Goal: Task Accomplishment & Management: Manage account settings

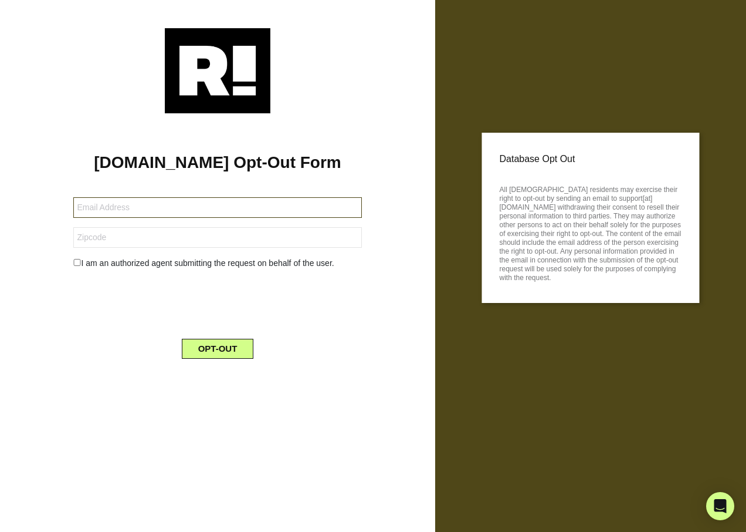
click at [128, 208] on input "text" at bounding box center [217, 207] width 288 height 21
type input "[EMAIL_ADDRESS][DOMAIN_NAME]"
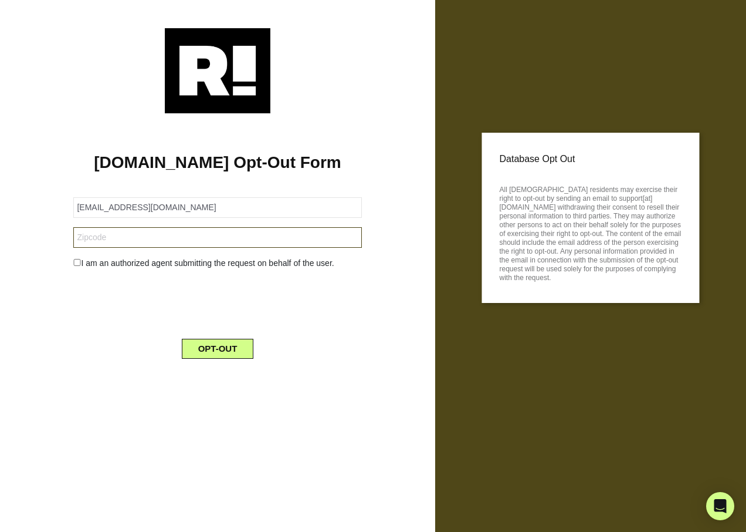
click at [97, 234] on input "text" at bounding box center [217, 237] width 288 height 21
type input "23454"
click at [77, 258] on div "I am an authorized agent submitting the request on behalf of the user." at bounding box center [218, 263] width 306 height 12
click at [78, 263] on input "checkbox" at bounding box center [77, 262] width 8 height 7
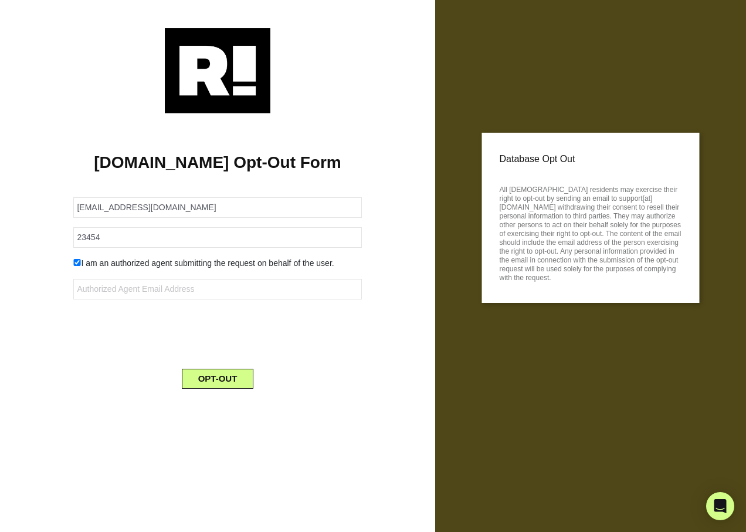
click at [77, 262] on input "checkbox" at bounding box center [77, 262] width 8 height 7
checkbox input "false"
click at [219, 346] on button "OPT-OUT" at bounding box center [218, 349] width 72 height 20
